Goal: Transaction & Acquisition: Subscribe to service/newsletter

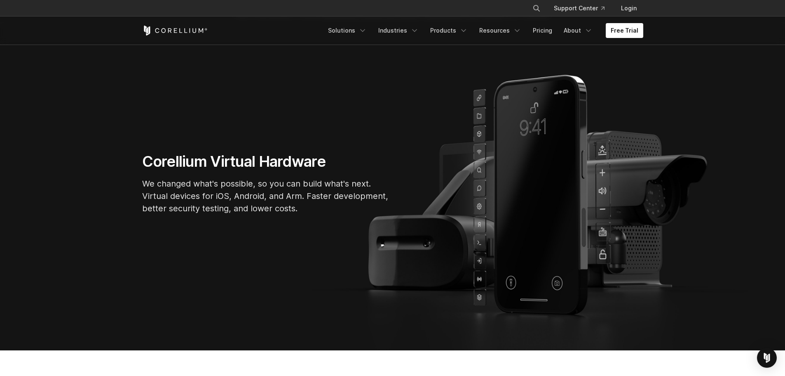
scroll to position [41, 0]
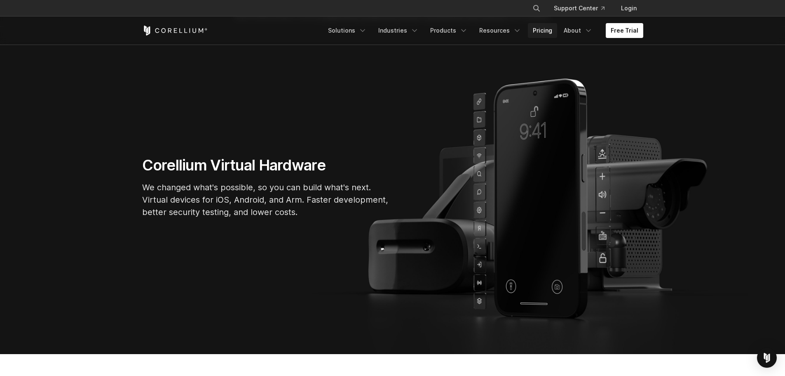
click at [556, 29] on link "Pricing" at bounding box center [542, 30] width 29 height 15
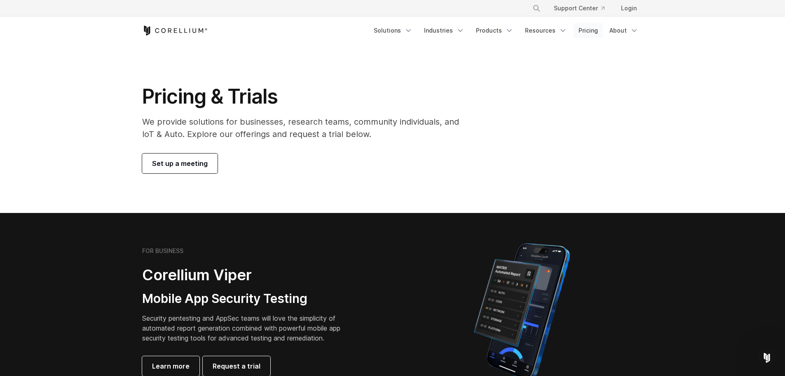
click at [587, 26] on link "Pricing" at bounding box center [588, 30] width 29 height 15
click at [499, 29] on link "Products" at bounding box center [494, 30] width 47 height 15
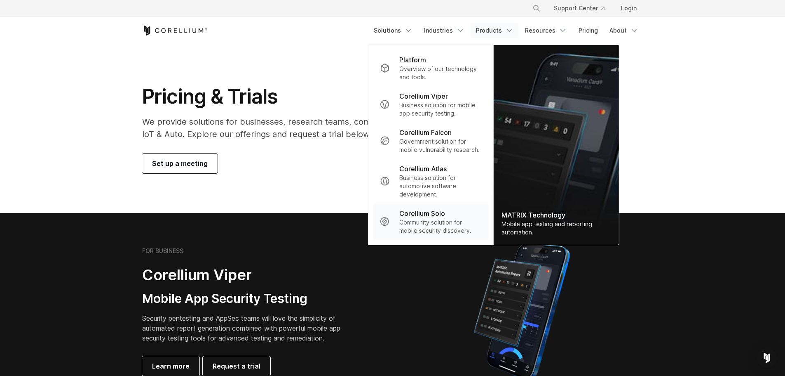
click at [461, 219] on p "Community solution for mobile security discovery." at bounding box center [440, 226] width 82 height 16
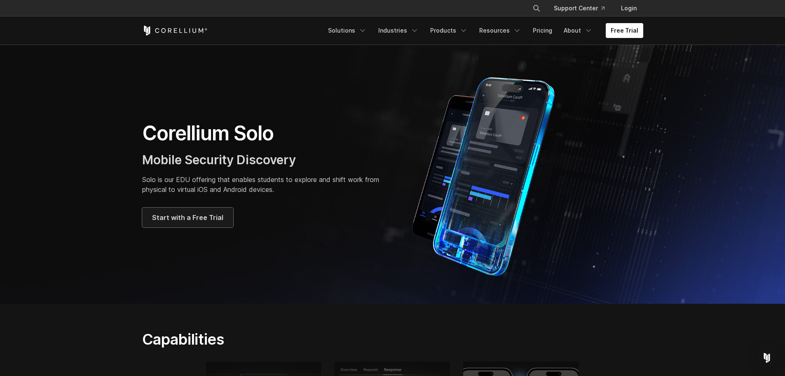
click at [188, 219] on span "Start with a Free Trial" at bounding box center [187, 217] width 71 height 10
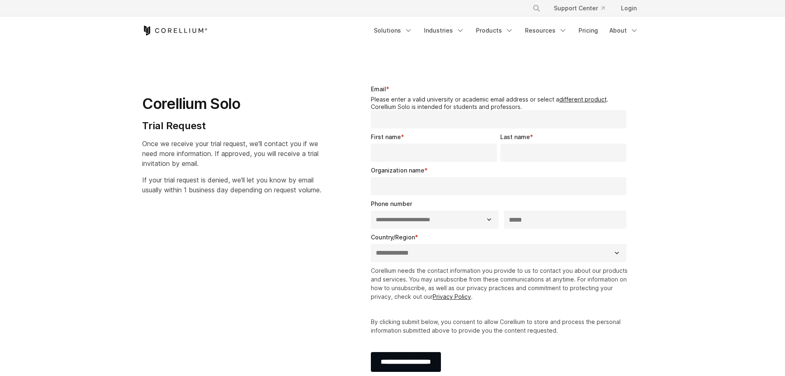
select select "**"
